Goal: Navigation & Orientation: Find specific page/section

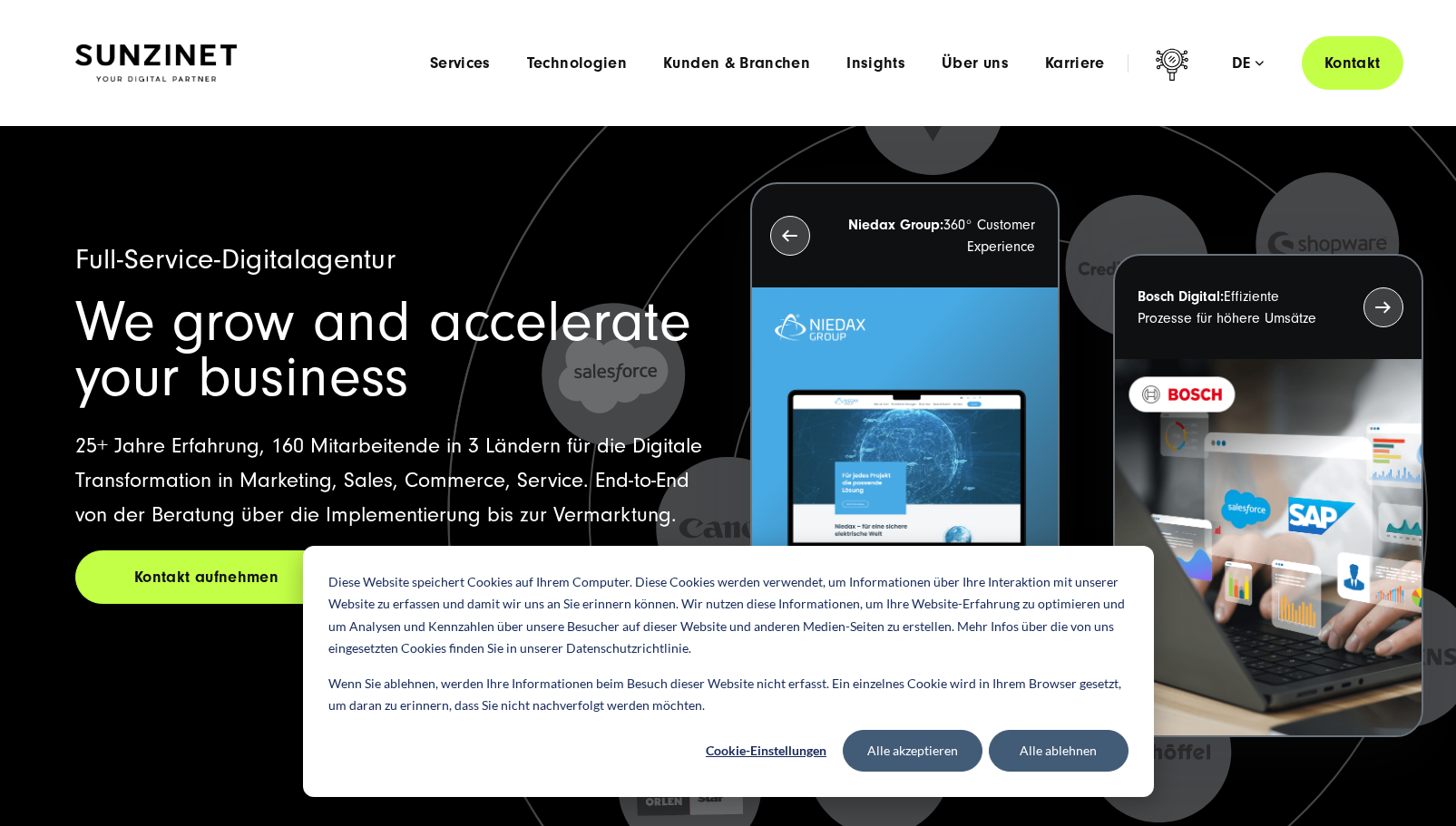
click at [1106, 65] on li "Karriere Menu Willkommen bei [SWIFT_CODE]! Bei uns warten neben spannenden Proj…" at bounding box center [1075, 63] width 96 height 19
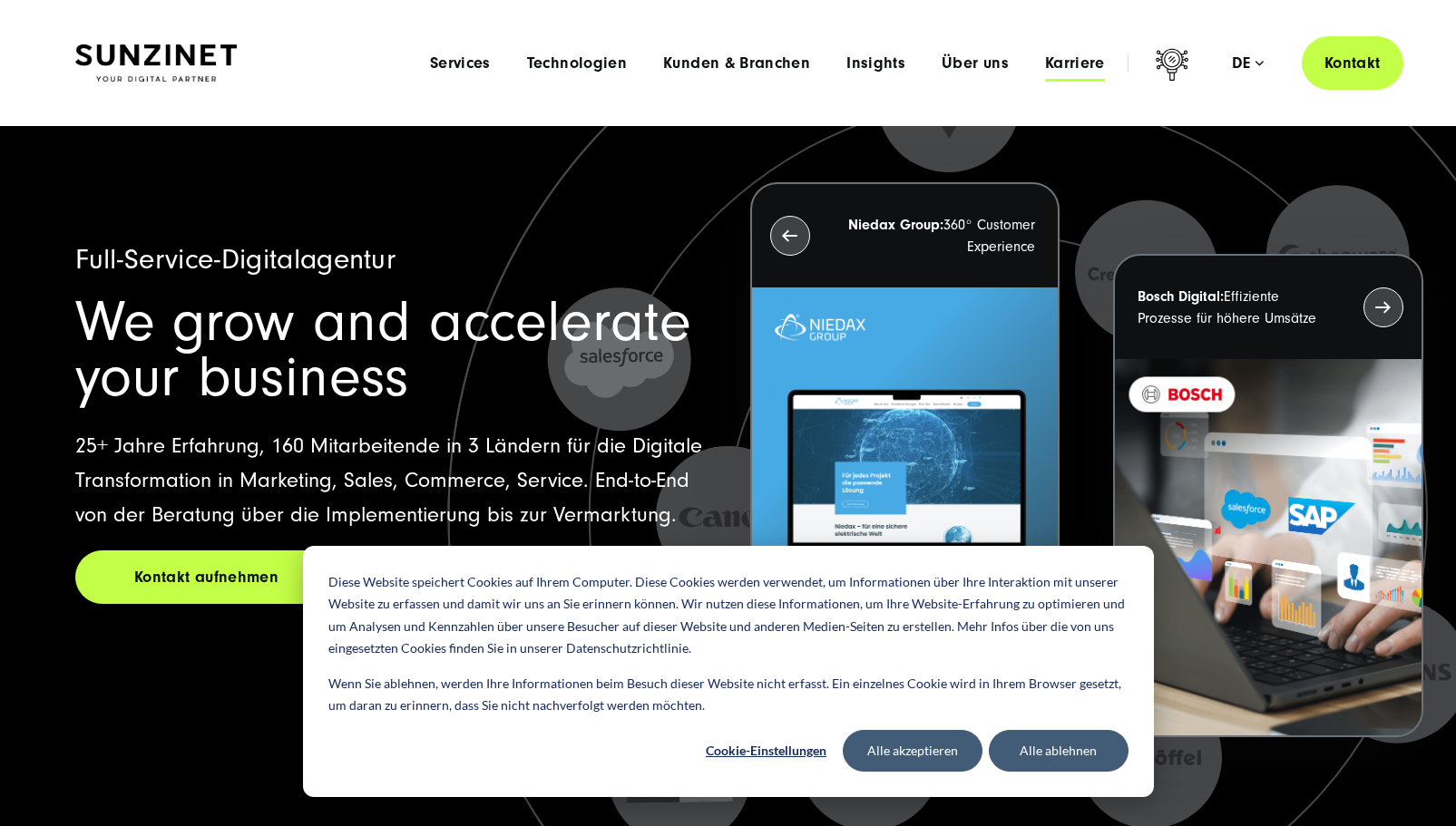
click at [1093, 65] on span "Karriere" at bounding box center [1075, 63] width 60 height 18
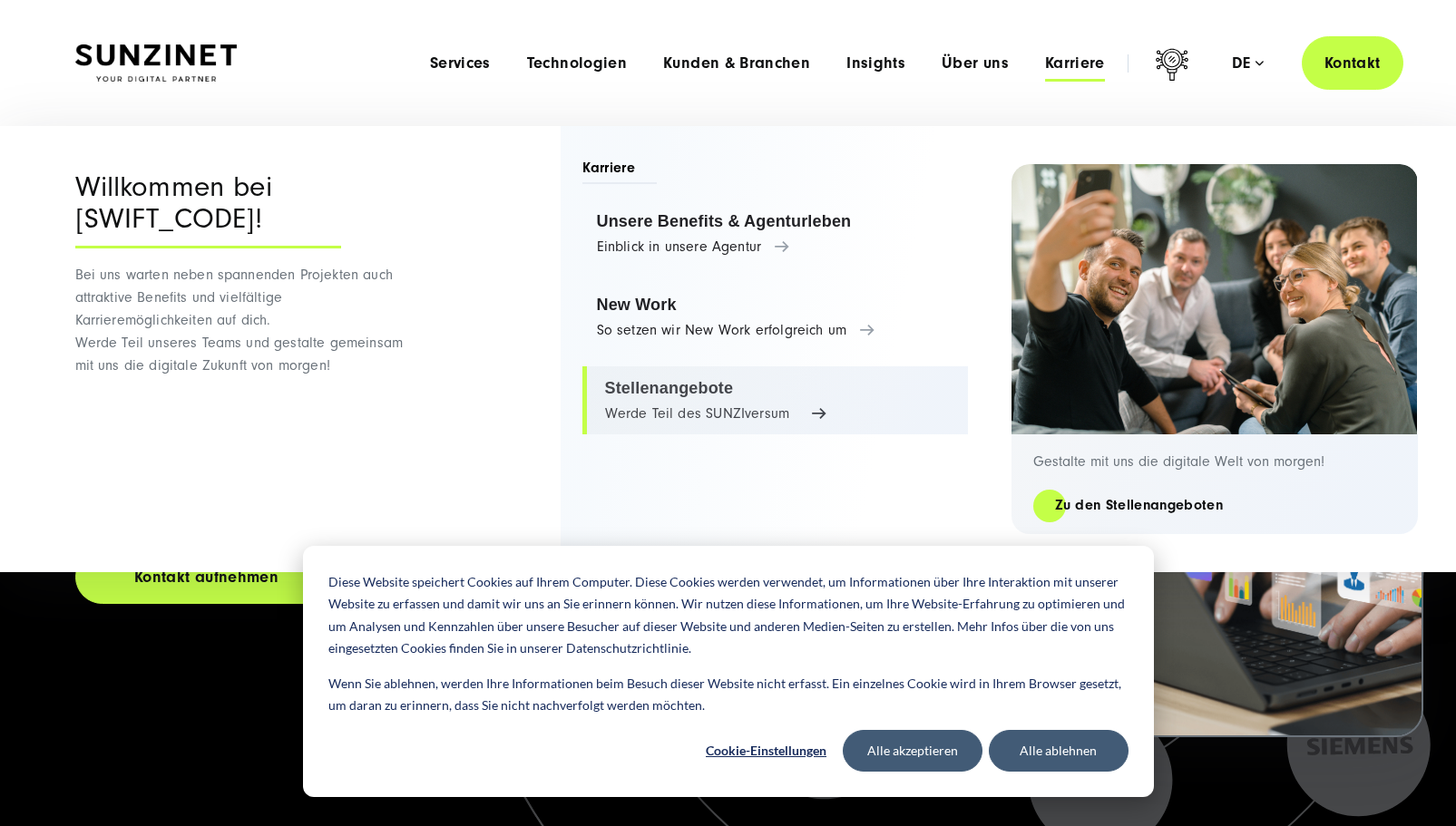
click at [711, 395] on link "Stellenangebote Werde Teil des SUNZIversum" at bounding box center [776, 401] width 386 height 69
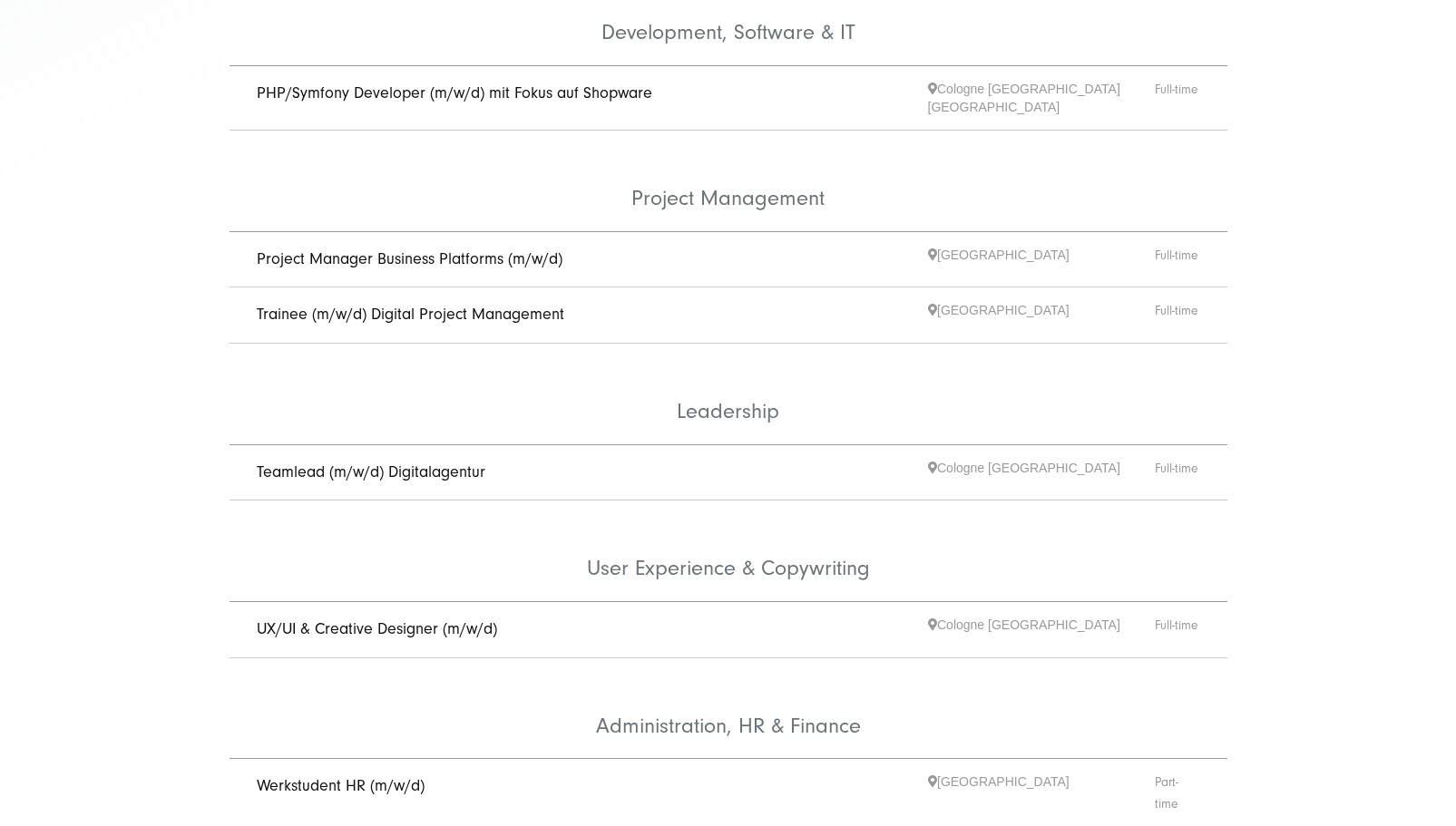
scroll to position [843, 0]
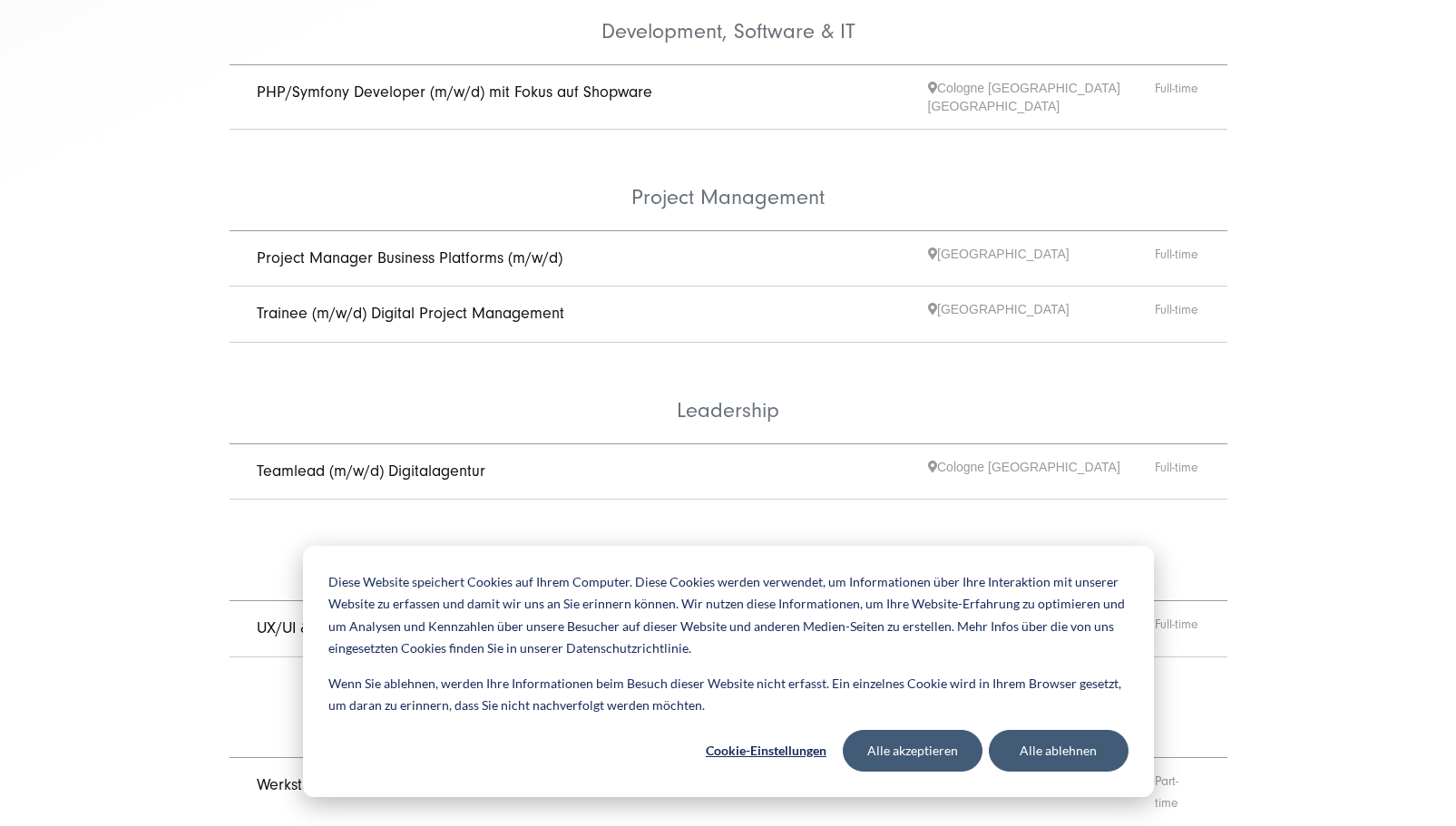
click at [495, 248] on link "Project Manager Business Platforms (m/w/d)" at bounding box center [410, 258] width 306 height 19
